Goal: Check status

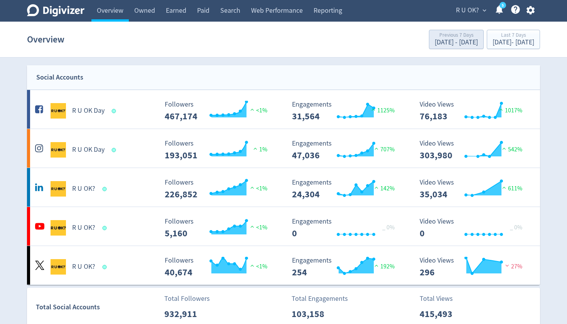
click at [435, 45] on div "[DATE] - [DATE]" at bounding box center [456, 42] width 43 height 7
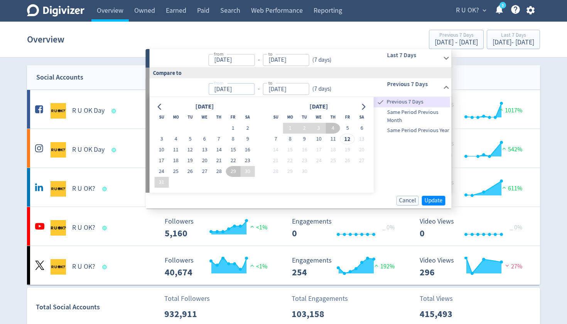
click at [231, 91] on input "[DATE]" at bounding box center [231, 89] width 46 height 12
click at [219, 89] on input "[DATE]" at bounding box center [231, 89] width 46 height 12
click at [229, 88] on input "[DATE]" at bounding box center [231, 89] width 46 height 12
type input "[DATE]"
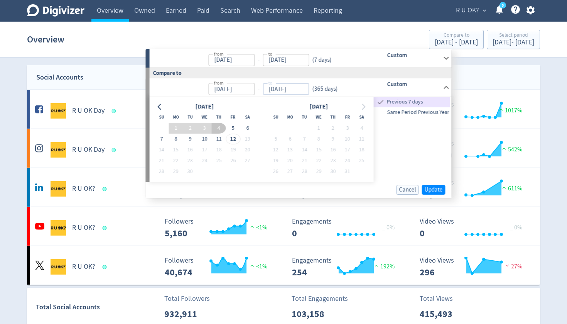
click at [286, 89] on input "[DATE]" at bounding box center [286, 89] width 46 height 12
click at [275, 91] on input "[DATE]" at bounding box center [286, 89] width 46 height 12
click at [299, 91] on input "[DATE]" at bounding box center [286, 89] width 46 height 12
type input "[DATE]"
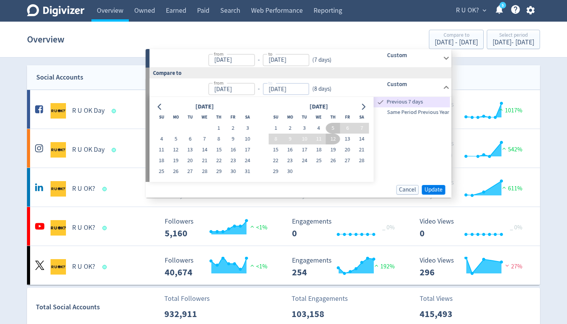
click at [445, 187] on button "Update" at bounding box center [434, 190] width 24 height 10
